Goal: Transaction & Acquisition: Purchase product/service

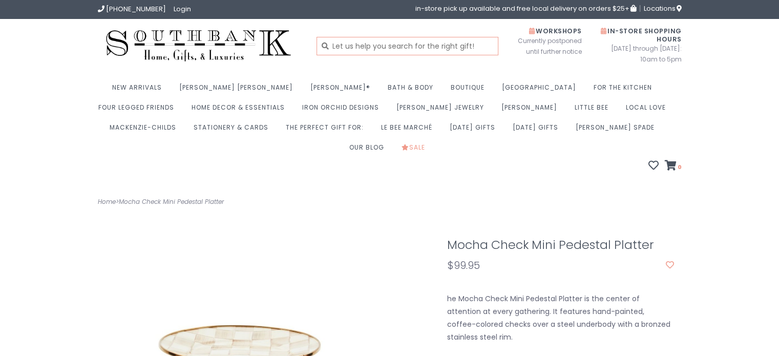
click at [395, 52] on input "text" at bounding box center [408, 46] width 182 height 18
type input "mocha small platter"
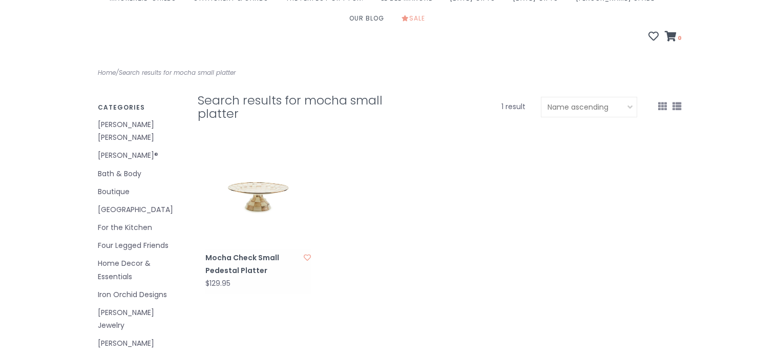
scroll to position [139, 0]
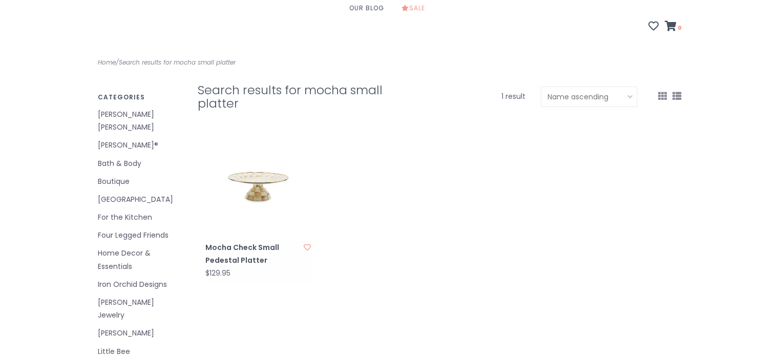
click at [231, 241] on link "Mocha Check Small Pedestal Platter" at bounding box center [252, 254] width 95 height 26
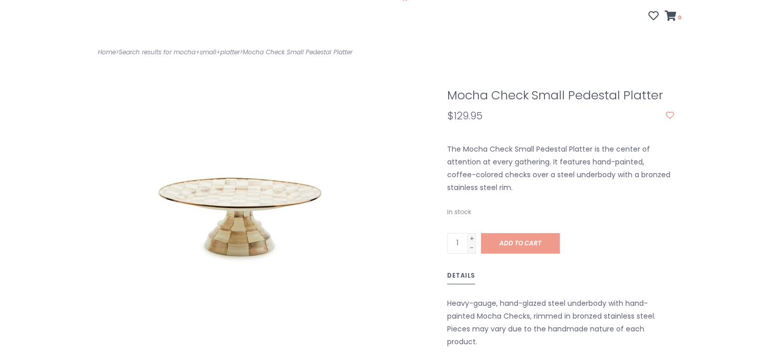
scroll to position [149, 0]
click at [520, 240] on span "Add to cart" at bounding box center [520, 244] width 42 height 9
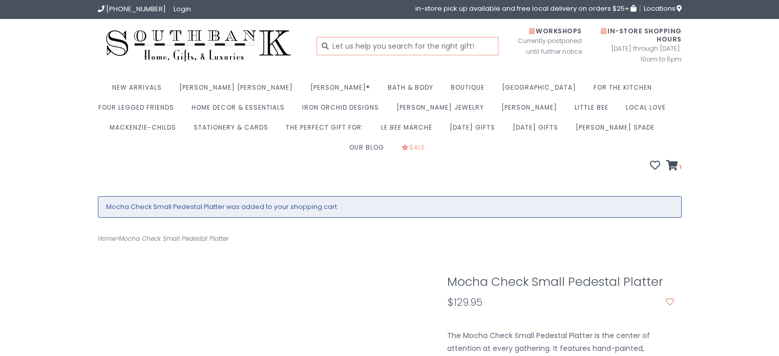
click at [440, 51] on input "text" at bounding box center [408, 46] width 182 height 18
type input "mocha salt"
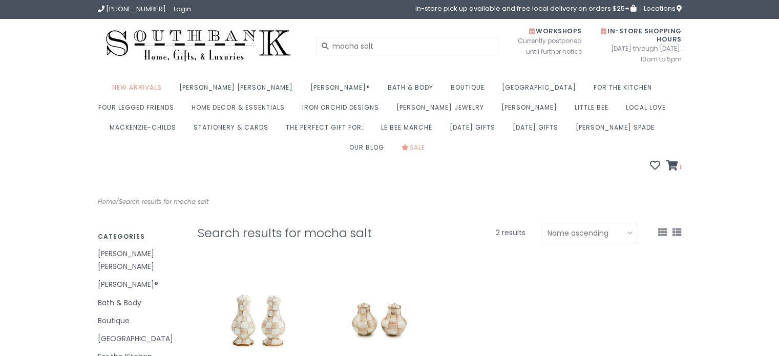
click at [368, 307] on img at bounding box center [379, 319] width 106 height 106
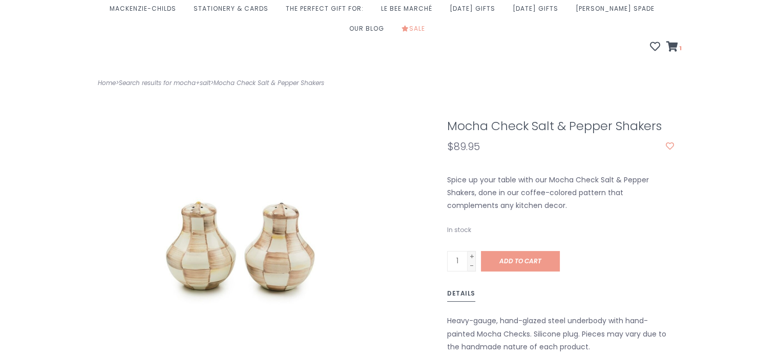
scroll to position [137, 0]
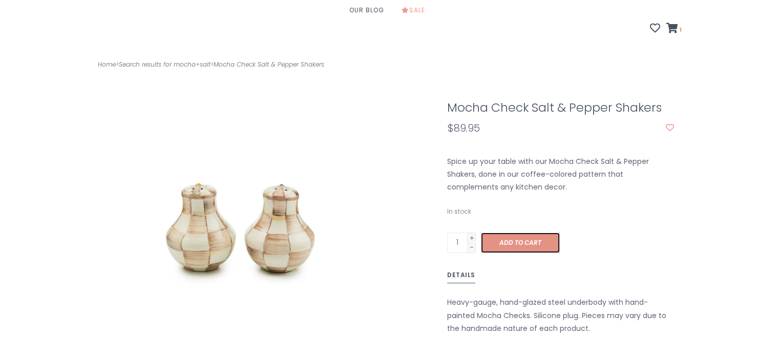
click at [527, 233] on link "Add to cart" at bounding box center [520, 243] width 79 height 20
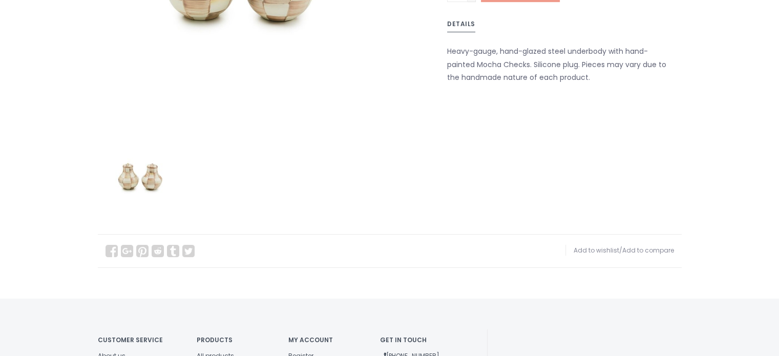
scroll to position [568, 0]
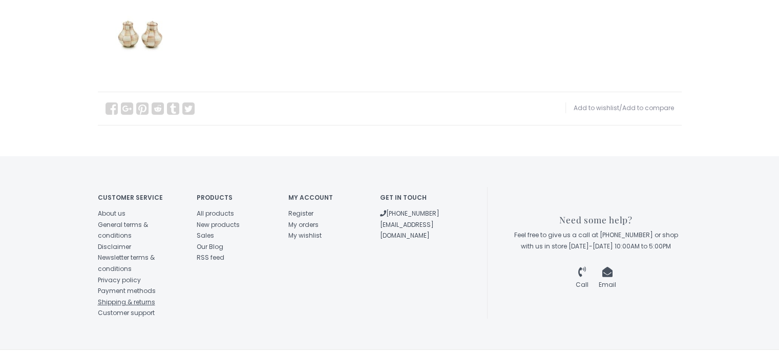
click at [116, 298] on link "Shipping & returns" at bounding box center [126, 302] width 57 height 9
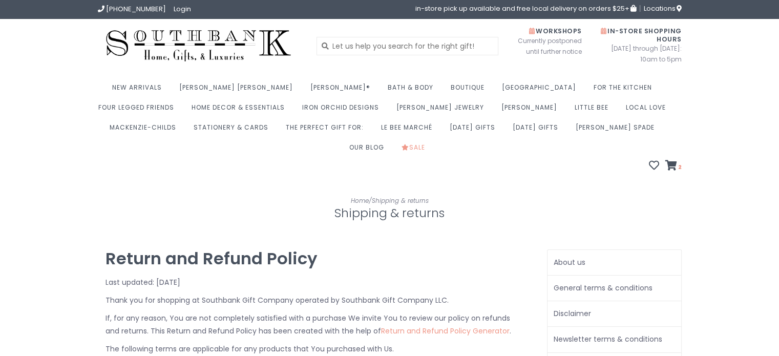
click at [176, 38] on img at bounding box center [199, 46] width 202 height 38
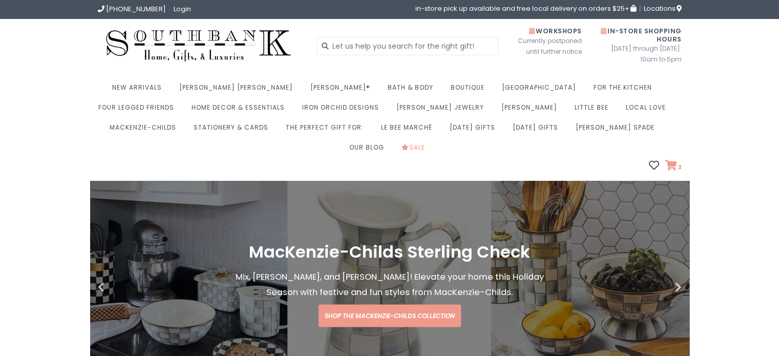
click at [676, 160] on icon at bounding box center [671, 165] width 12 height 10
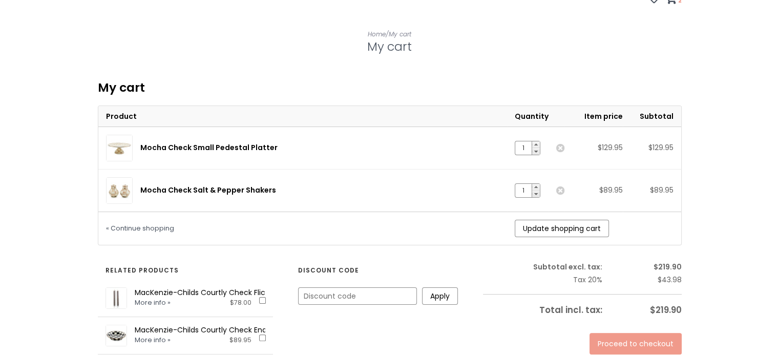
scroll to position [180, 0]
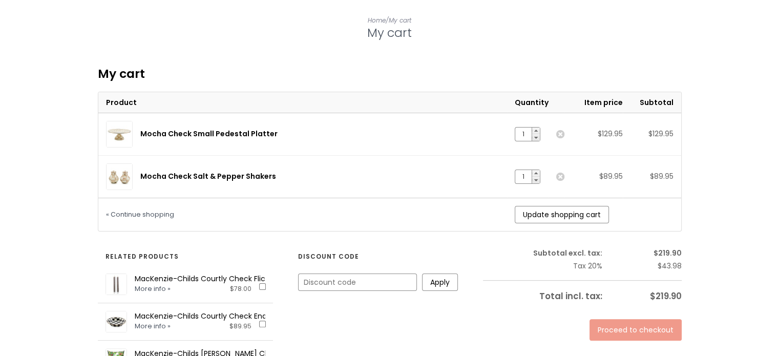
drag, startPoint x: 777, startPoint y: 118, endPoint x: 777, endPoint y: 167, distance: 49.2
click at [652, 319] on link "Proceed to checkout" at bounding box center [636, 330] width 92 height 22
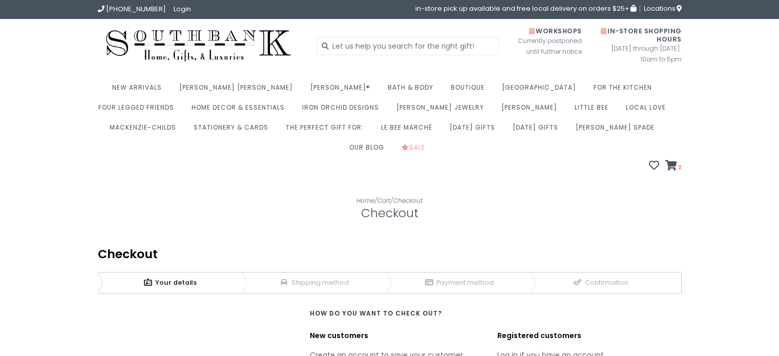
scroll to position [182, 0]
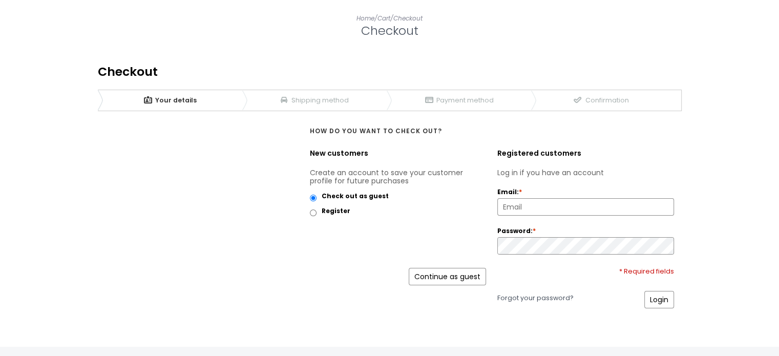
click at [412, 268] on link "Continue as guest" at bounding box center [447, 276] width 77 height 17
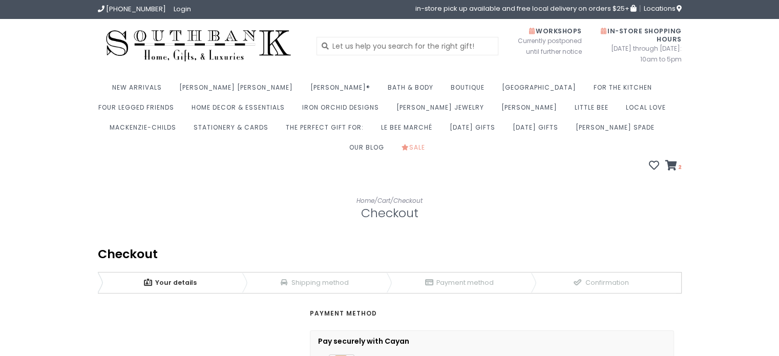
drag, startPoint x: 782, startPoint y: 88, endPoint x: 768, endPoint y: 86, distance: 14.0
click at [768, 86] on html "(573) 659-4438 Login in-store pick up available and free local delivery on orde…" at bounding box center [389, 347] width 779 height 695
click at [187, 272] on link "1 Your details" at bounding box center [170, 282] width 144 height 20
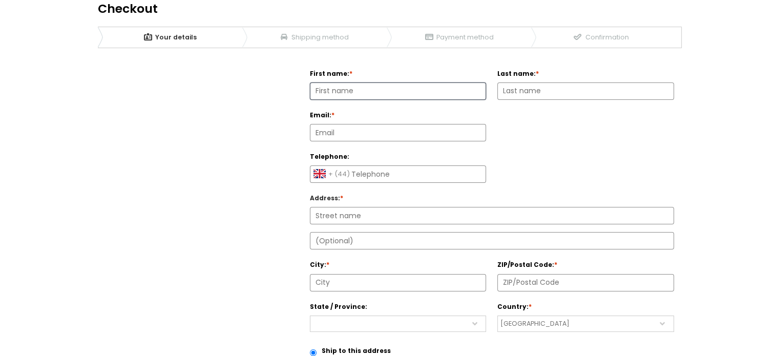
scroll to position [243, 0]
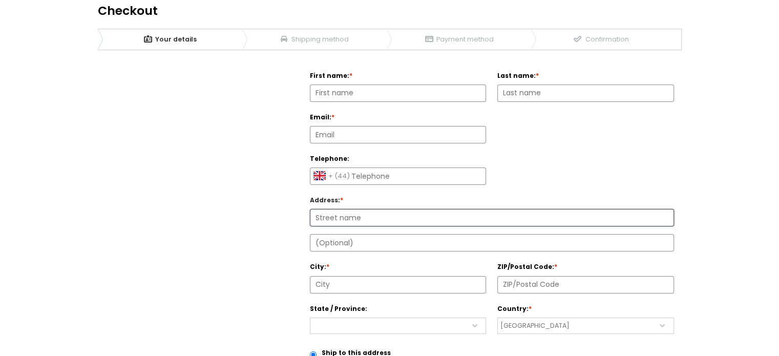
click at [396, 209] on input "Address : *" at bounding box center [491, 217] width 363 height 16
type input "o"
type input "psc"
click at [549, 318] on select "Afghanistan Albania Algeria American Samoa Andorra Angola Anguilla Antarctica A…" at bounding box center [585, 326] width 177 height 16
select select "us"
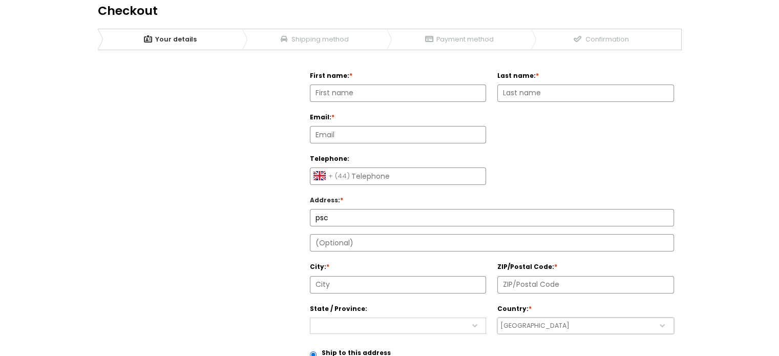
click at [497, 318] on select "Afghanistan Albania Algeria American Samoa Andorra Angola Anguilla Antarctica A…" at bounding box center [585, 326] width 177 height 16
click at [366, 226] on div at bounding box center [492, 230] width 364 height 8
click at [371, 235] on input "Apartment, suite, etc. (optional)" at bounding box center [491, 243] width 363 height 16
click at [367, 193] on div "Address : * psc" at bounding box center [492, 222] width 364 height 59
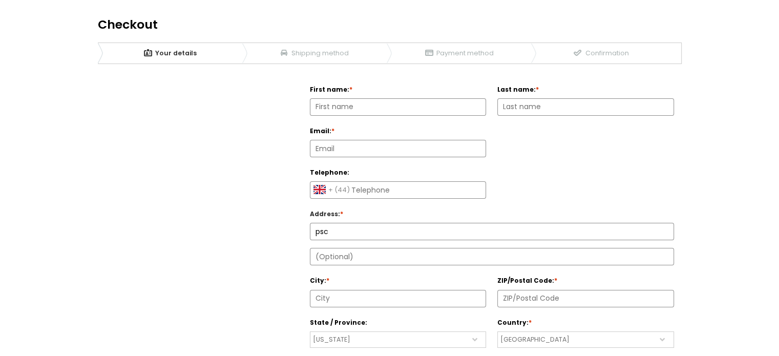
scroll to position [232, 0]
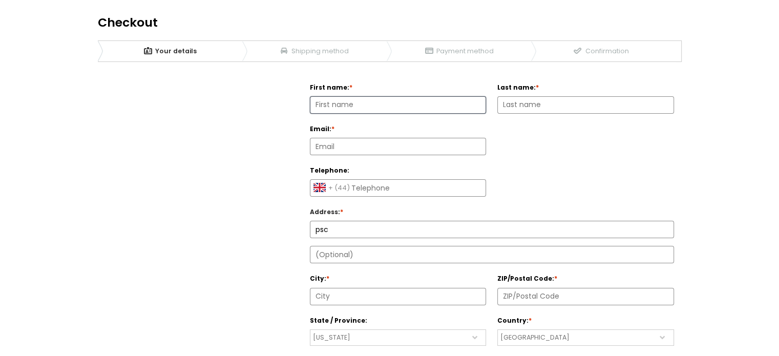
click at [327, 97] on input "First name: *" at bounding box center [398, 105] width 176 height 16
type input "Lisa"
type input "Webb"
click at [337, 221] on input "psc" at bounding box center [491, 229] width 363 height 16
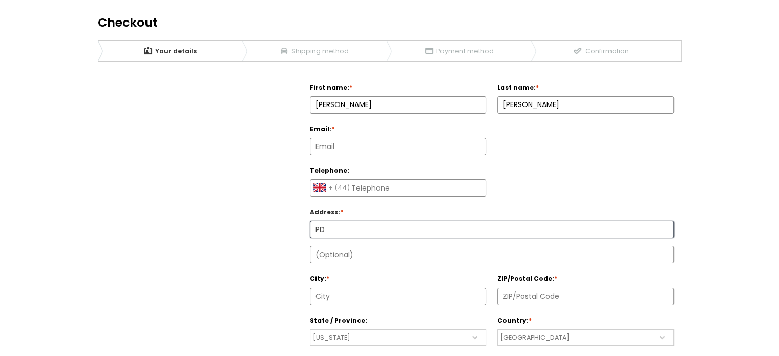
type input "PD"
click at [338, 138] on input "Email: *" at bounding box center [398, 146] width 176 height 16
type input "lisajwebb84@gmail.com"
click at [341, 221] on input "PD" at bounding box center [491, 229] width 363 height 16
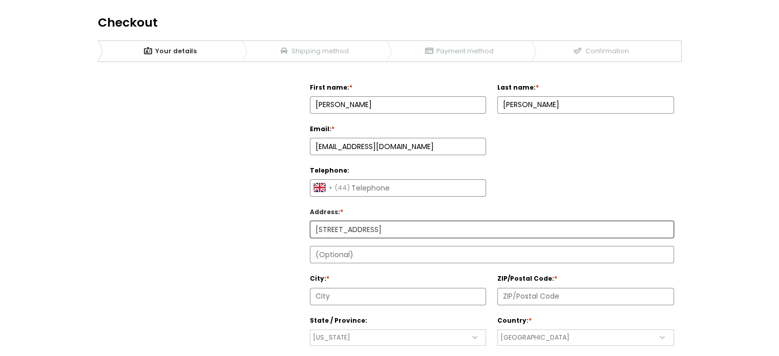
type input "PSC 41 Box 5309"
click at [373, 246] on input "Apartment, suite, etc. (optional)" at bounding box center [491, 254] width 363 height 16
click at [330, 288] on input "City: *" at bounding box center [398, 296] width 176 height 16
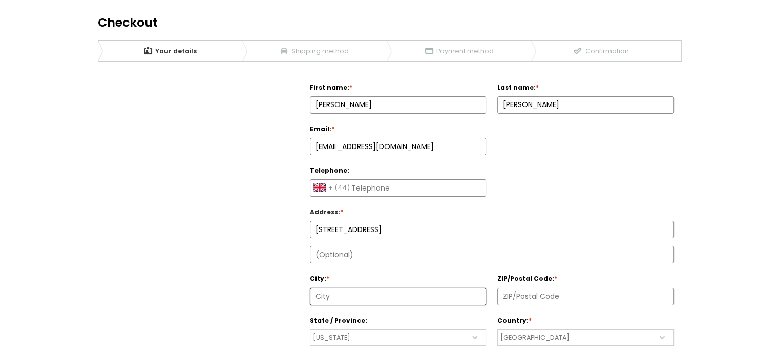
click at [333, 288] on input "City: *" at bounding box center [398, 296] width 176 height 16
type input "APO"
click at [432, 329] on select "Alaska Alabama Arkansas American Samoa Arizona California" at bounding box center [398, 337] width 177 height 16
select select "4200"
click at [310, 329] on select "Alaska Alabama Arkansas American Samoa Arizona California" at bounding box center [398, 337] width 177 height 16
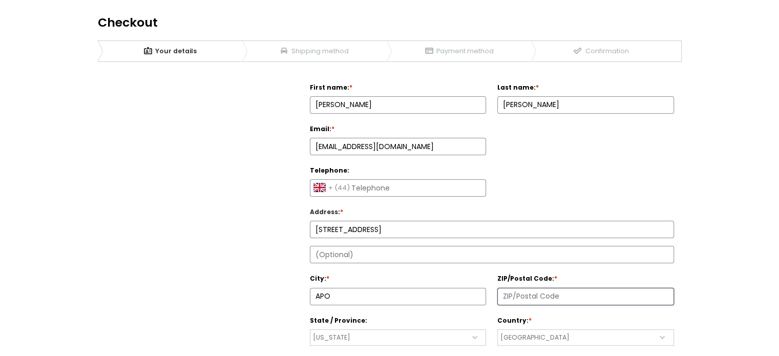
click at [523, 288] on input "ZIP/Postal Code: *" at bounding box center [586, 296] width 176 height 16
click at [357, 246] on div at bounding box center [492, 254] width 364 height 17
click at [360, 246] on input "Apartment, suite, etc. (optional)" at bounding box center [491, 254] width 363 height 16
type input "AE"
click at [572, 288] on input "ZIP/Postal Code: *" at bounding box center [586, 296] width 176 height 16
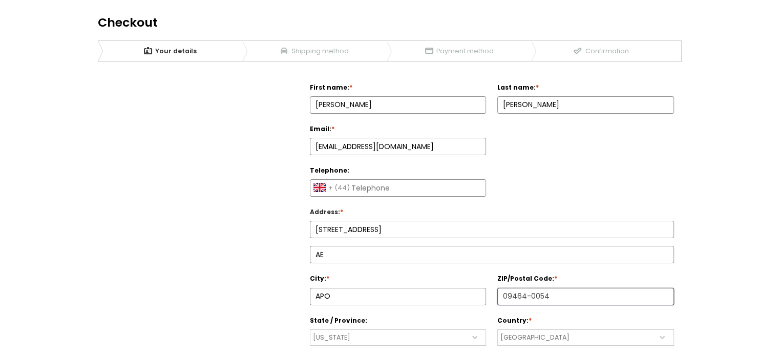
type input "09464-0054"
click at [592, 313] on label "Country: *" at bounding box center [585, 319] width 177 height 12
click at [592, 329] on select "Afghanistan Albania Algeria American Samoa Andorra Angola Anguilla Antarctica A…" at bounding box center [585, 337] width 177 height 16
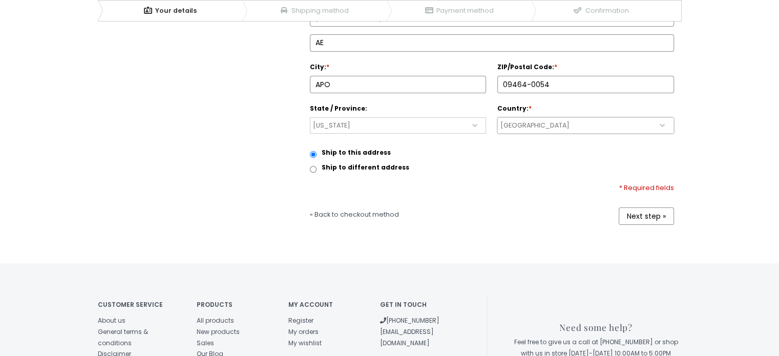
scroll to position [431, 0]
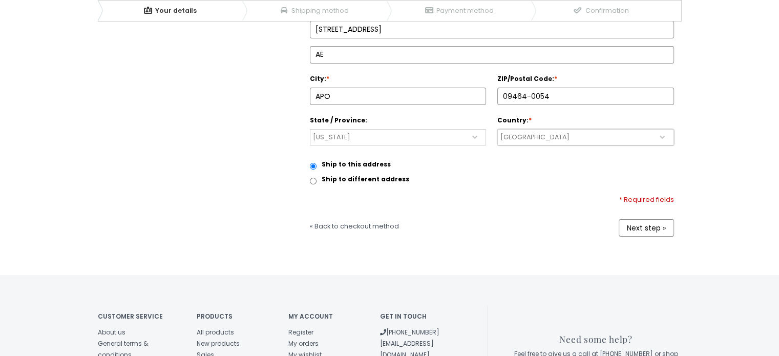
click at [775, 188] on div "Home / Cart / Checkout Checkout We are loading the checkout. Please wait. We we…" at bounding box center [389, 140] width 779 height 753
click at [667, 219] on link "Next step »" at bounding box center [646, 227] width 55 height 17
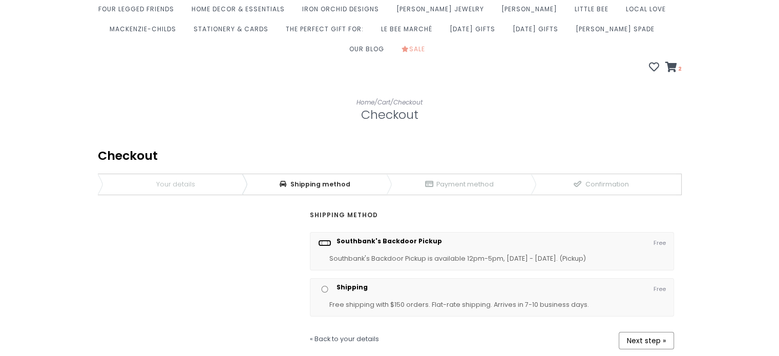
scroll to position [97, 0]
click at [555, 285] on div "Free Shipping Free shipping with $150 orders. Flat-rate shipping. Arrives in 7-…" at bounding box center [492, 298] width 348 height 27
click at [344, 285] on label "Shipping" at bounding box center [352, 288] width 31 height 7
click at [331, 287] on input "Shipping" at bounding box center [324, 290] width 13 height 7
radio input "true"
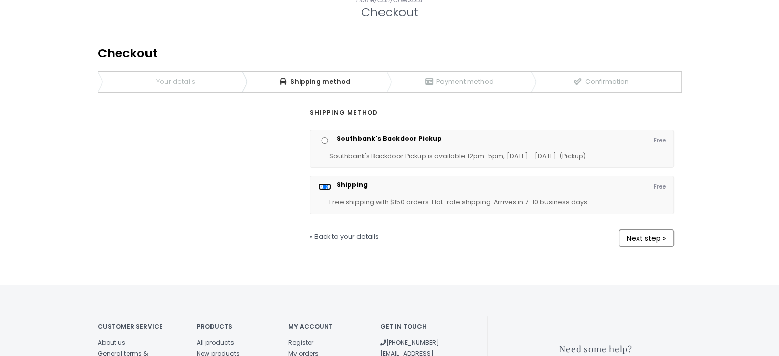
scroll to position [201, 0]
click at [641, 229] on link "Next step »" at bounding box center [646, 237] width 55 height 17
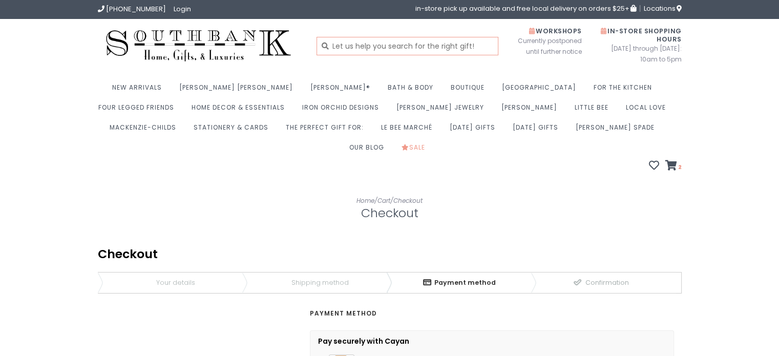
click at [385, 45] on input "text" at bounding box center [408, 46] width 182 height 18
type input "mackenzie childs towel"
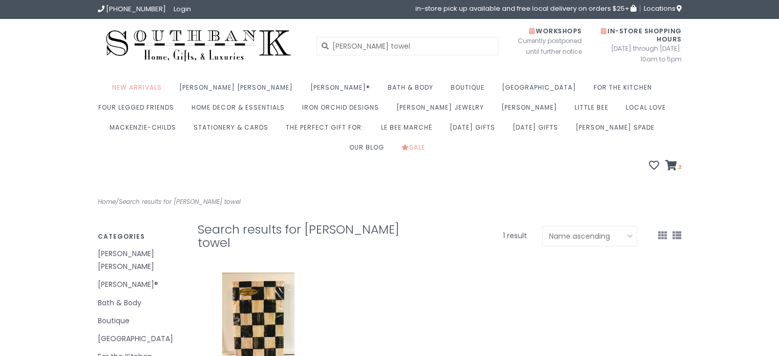
click at [772, 24] on header "(573) 659-4438 Login in-store pick up available and free local delivery on orde…" at bounding box center [389, 90] width 779 height 181
click at [466, 39] on input "mackenzie childs towel" at bounding box center [408, 46] width 182 height 18
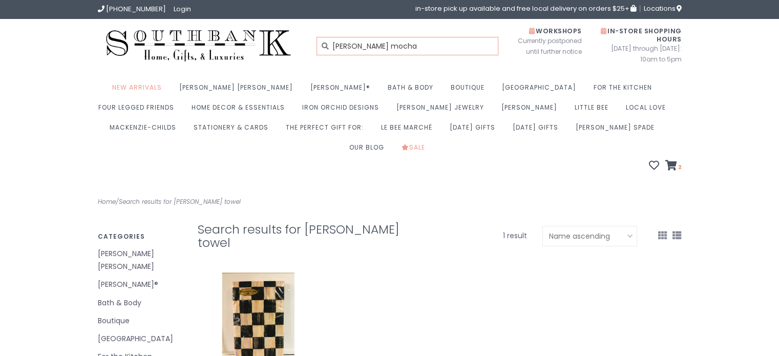
type input "[PERSON_NAME] mocha"
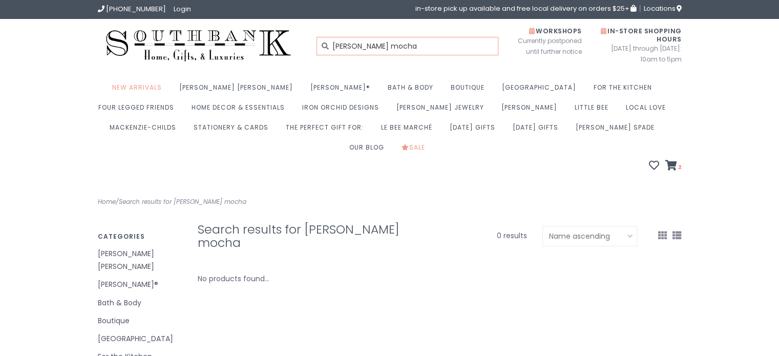
click at [408, 49] on input "[PERSON_NAME] mocha" at bounding box center [408, 46] width 182 height 18
type input "[PERSON_NAME]"
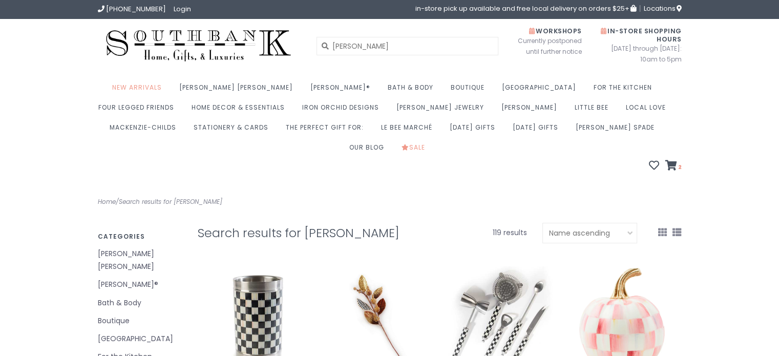
click at [160, 38] on img at bounding box center [199, 46] width 202 height 38
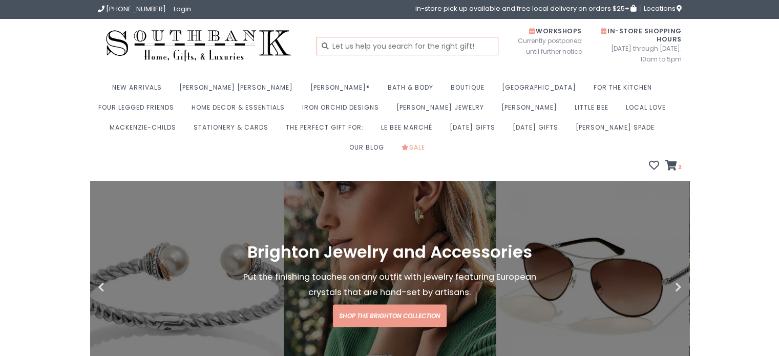
click at [375, 49] on input "text" at bounding box center [408, 46] width 182 height 18
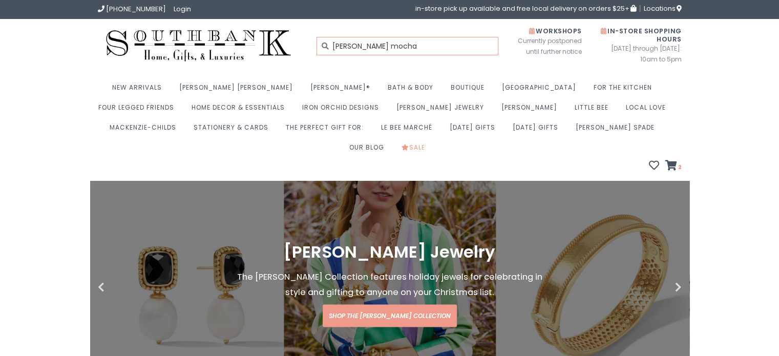
type input "[PERSON_NAME] mocha"
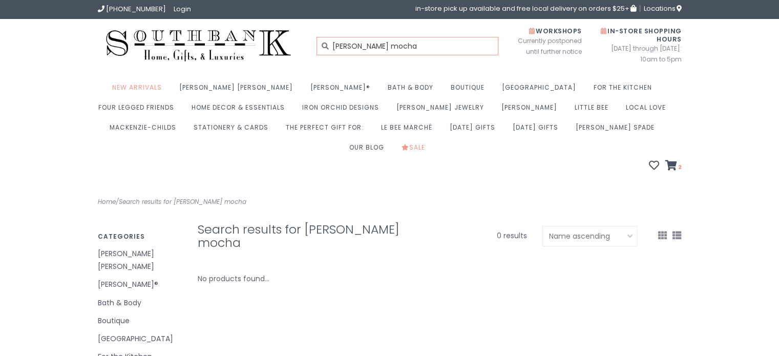
click at [404, 49] on input "[PERSON_NAME] mocha" at bounding box center [408, 46] width 182 height 18
click at [404, 49] on input "mackenzie childs mocha" at bounding box center [408, 46] width 182 height 18
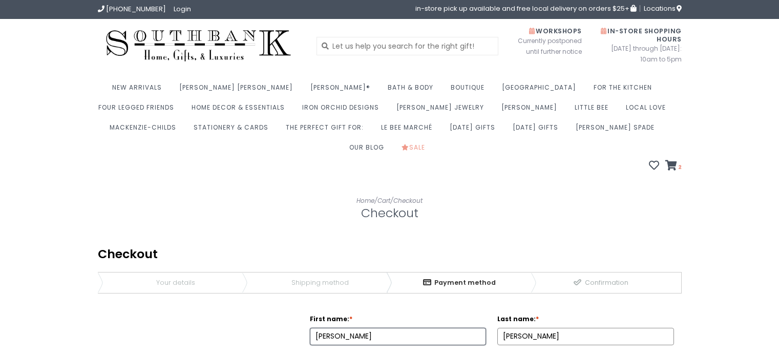
scroll to position [138, 0]
select select
select select "gb"
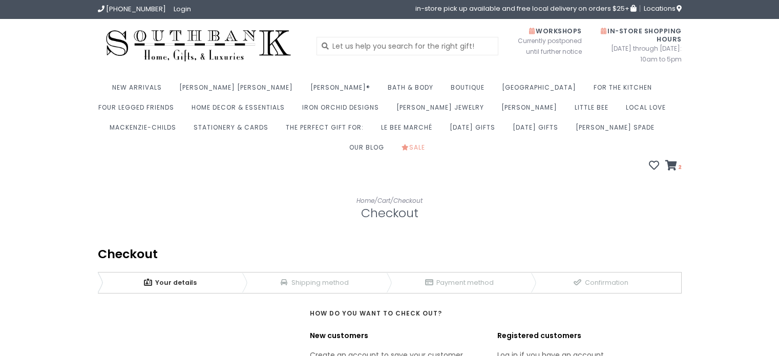
scroll to position [182, 0]
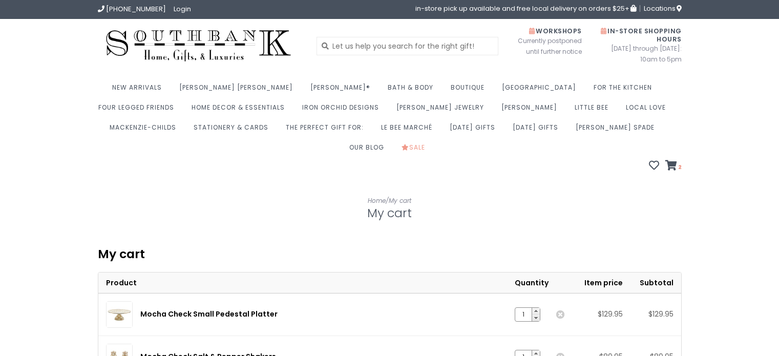
scroll to position [180, 0]
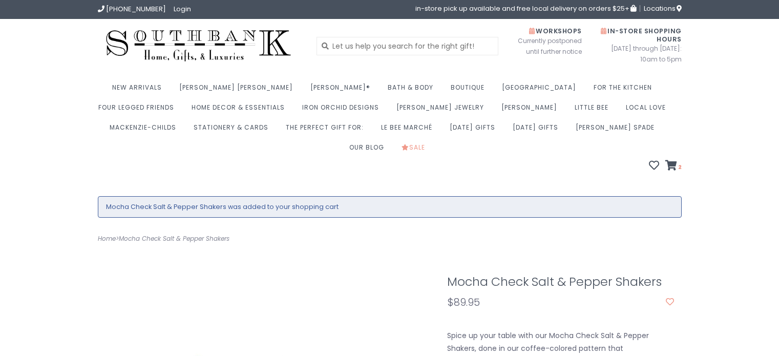
scroll to position [568, 0]
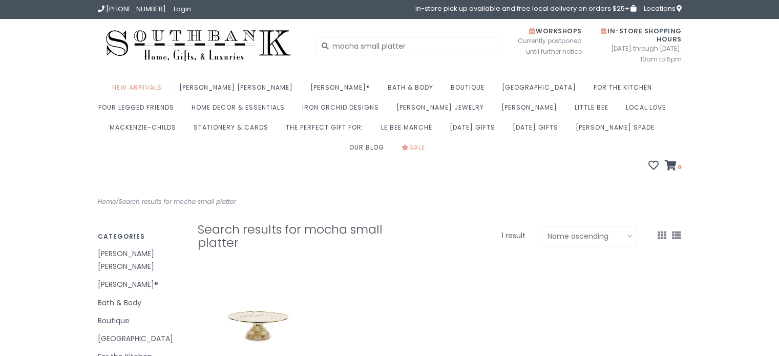
scroll to position [139, 0]
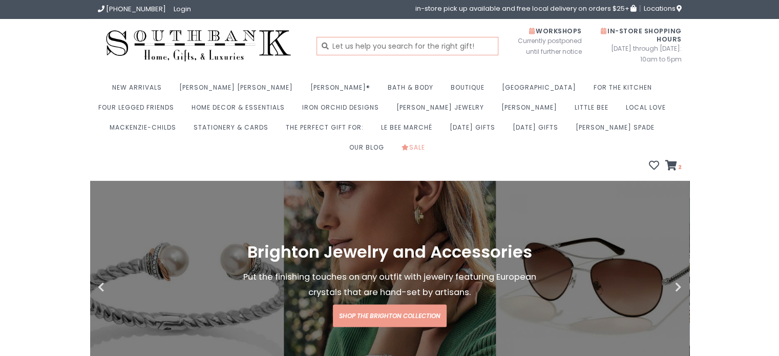
click at [473, 45] on input "text" at bounding box center [408, 46] width 182 height 18
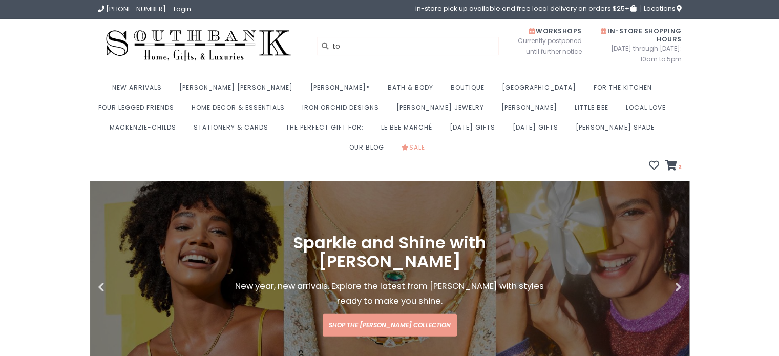
type input "t"
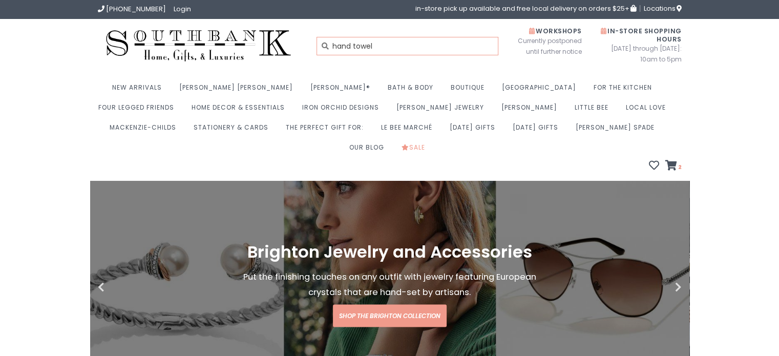
type input "hand towel"
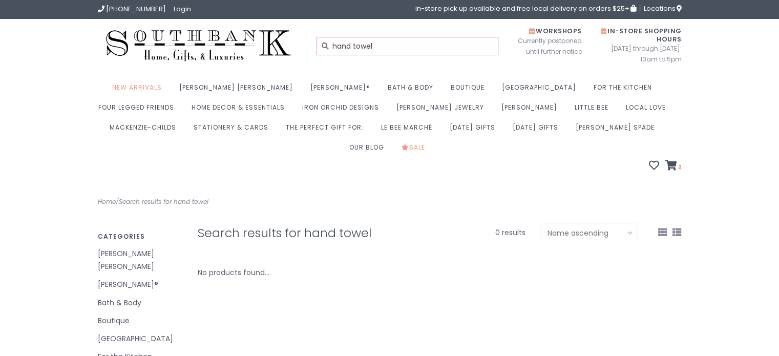
click at [339, 50] on input "hand towel" at bounding box center [408, 46] width 182 height 18
type input "towel"
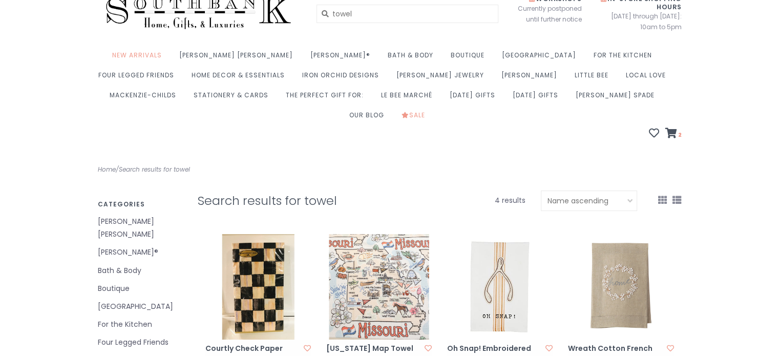
scroll to position [15, 0]
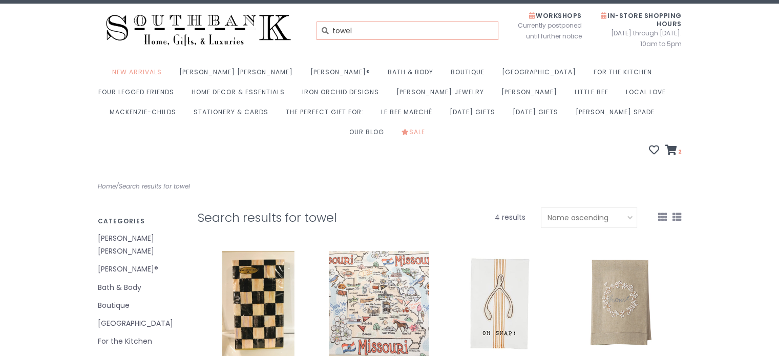
click at [350, 33] on input "towel" at bounding box center [408, 31] width 182 height 18
type input "mocha"
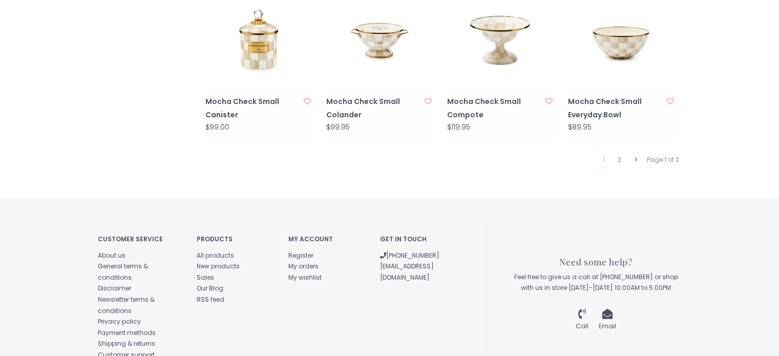
scroll to position [1151, 0]
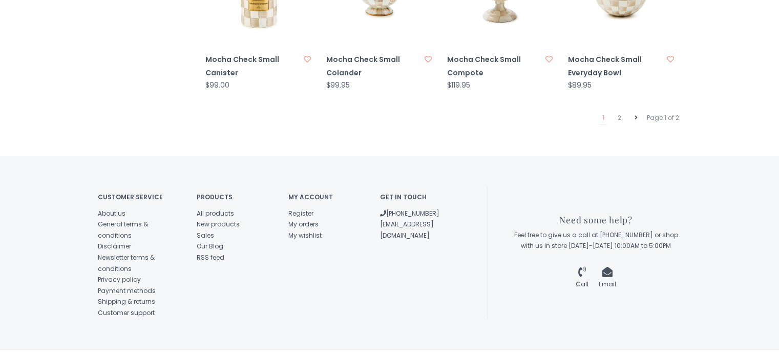
click at [635, 111] on link at bounding box center [636, 117] width 8 height 13
